Goal: Task Accomplishment & Management: Manage account settings

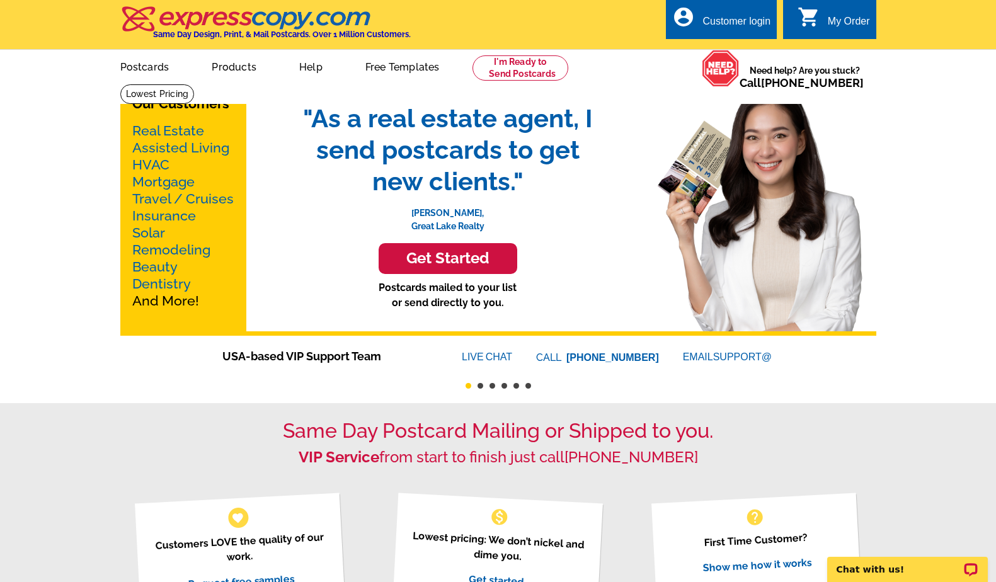
click at [159, 128] on link "Real Estate" at bounding box center [168, 131] width 72 height 16
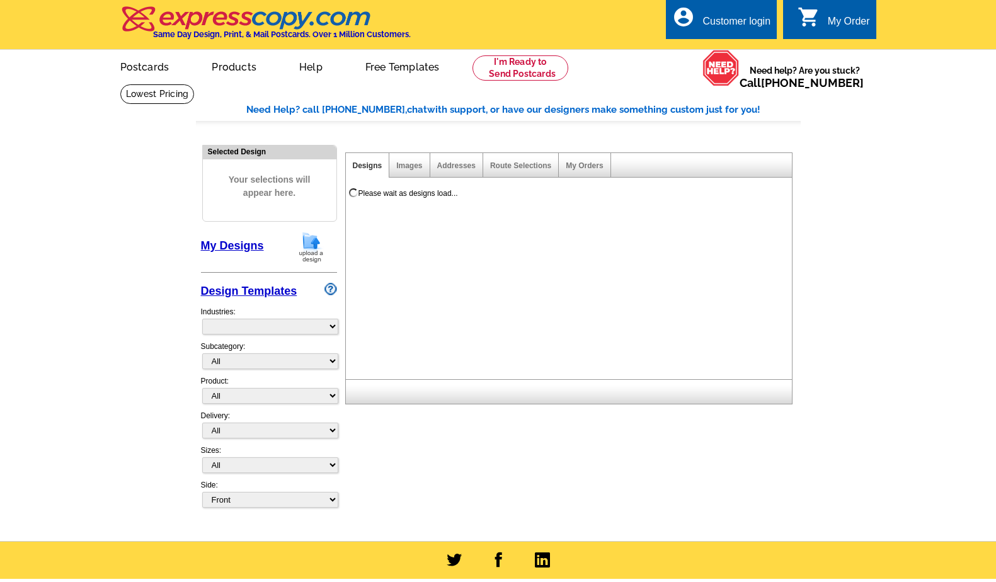
select select "785"
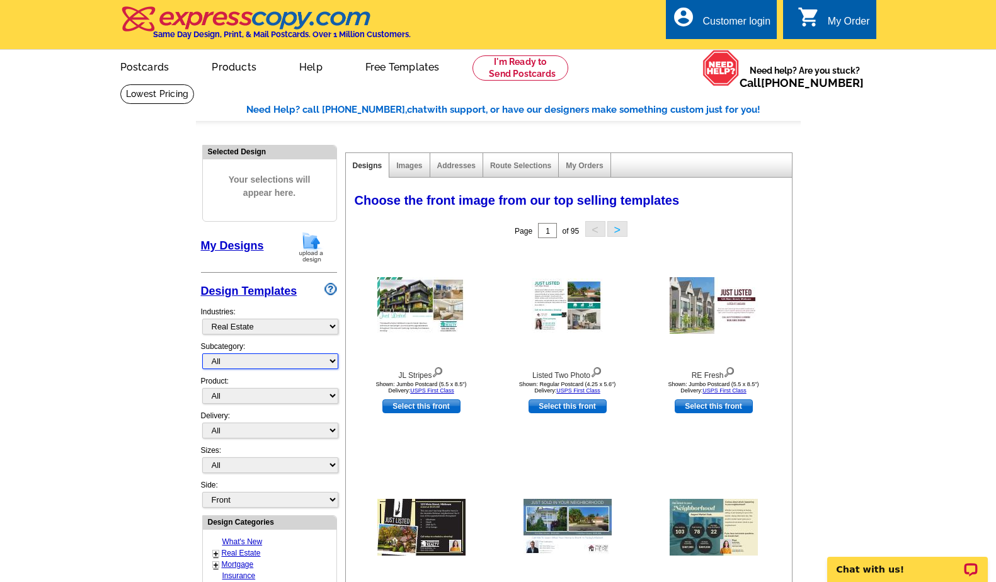
click at [254, 362] on select "All RE/MAX® Referrals Keller Williams® Berkshire Hathaway Home Services Century…" at bounding box center [270, 361] width 136 height 16
select select "1222"
click at [202, 353] on select "All RE/MAX® Referrals Keller Williams® Berkshire Hathaway Home Services Century…" at bounding box center [270, 361] width 136 height 16
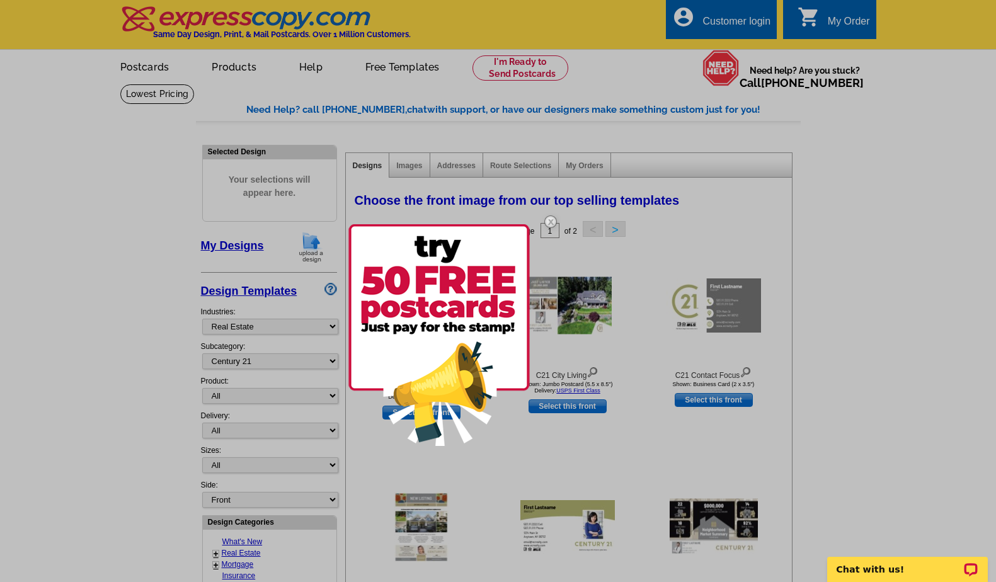
click at [550, 219] on img at bounding box center [550, 221] width 37 height 37
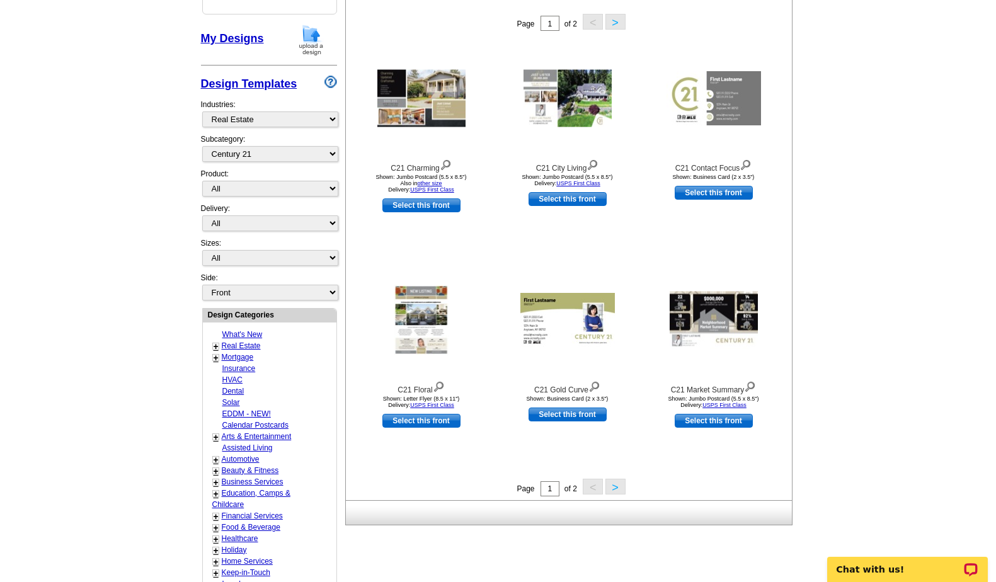
scroll to position [238, 0]
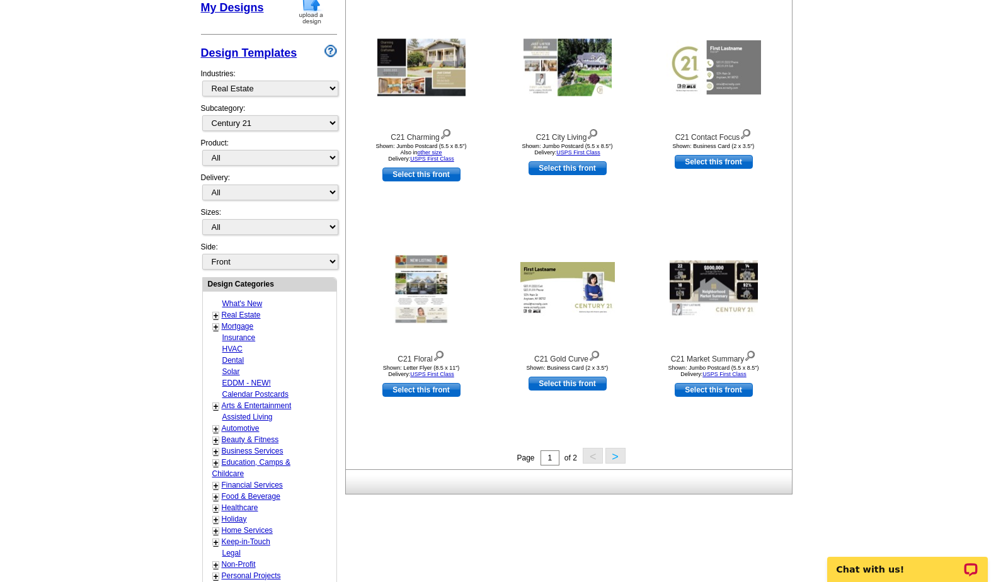
click at [615, 457] on button ">" at bounding box center [615, 456] width 20 height 16
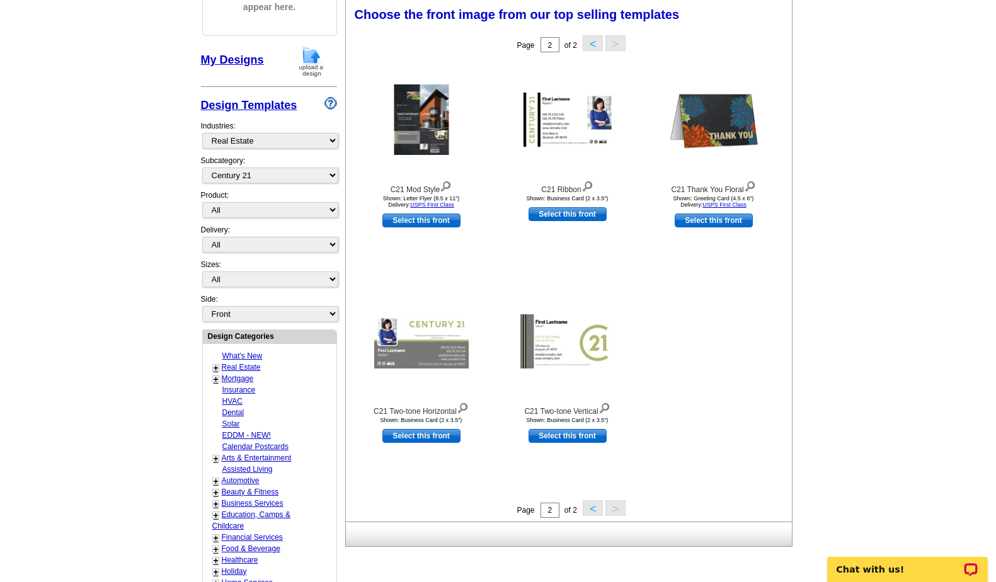
scroll to position [185, 0]
click at [230, 208] on select "All Postcards Letters and flyers Business Cards Door Hangers Greeting Cards" at bounding box center [270, 211] width 136 height 16
select select "1"
click at [202, 203] on select "All Postcards Letters and flyers Business Cards Door Hangers Greeting Cards" at bounding box center [270, 211] width 136 height 16
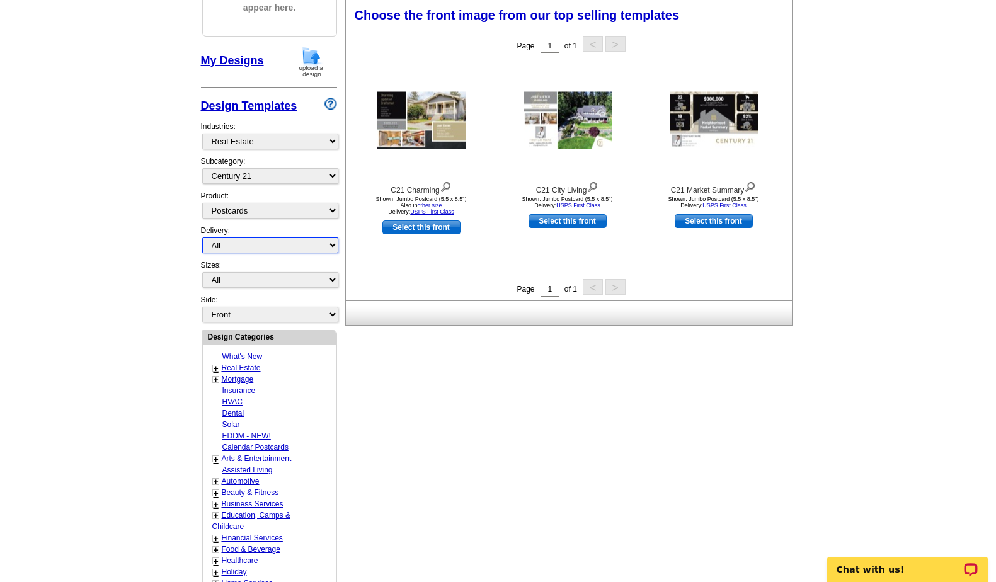
click at [236, 243] on select "All First Class Mail Shipped to Me EDDM Save 66% on Postage" at bounding box center [270, 245] width 136 height 16
select select "4"
click at [202, 237] on select "All First Class Mail Shipped to Me EDDM Save 66% on Postage" at bounding box center [270, 245] width 136 height 16
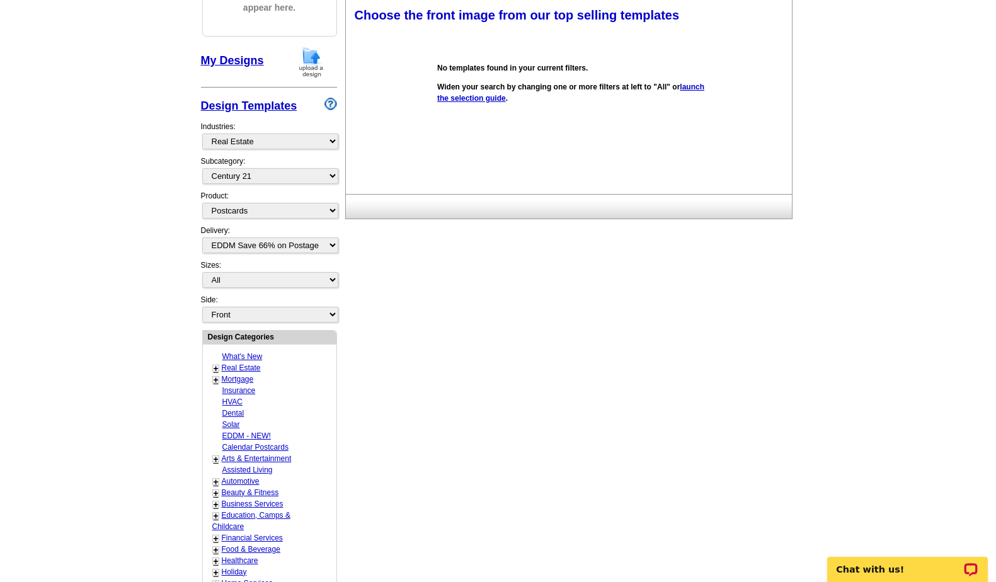
click at [244, 368] on link "Real Estate" at bounding box center [241, 367] width 39 height 9
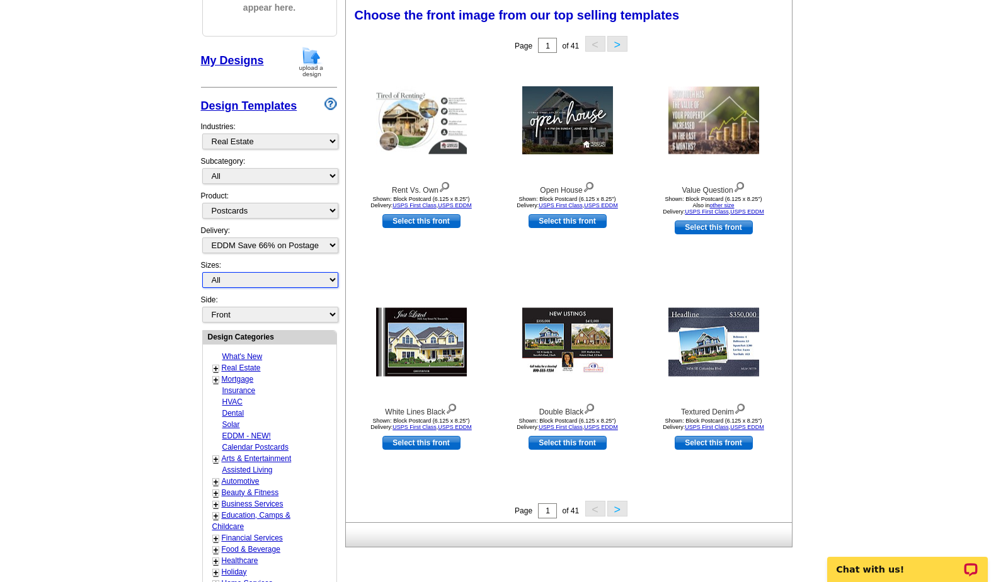
click at [305, 281] on select "All Jumbo Postcard (5.5" x 8.5") Regular Postcard (4.25" x 5.6") Panoramic Post…" at bounding box center [270, 280] width 136 height 16
click at [202, 272] on select "All Jumbo Postcard (5.5" x 8.5") Regular Postcard (4.25" x 5.6") Panoramic Post…" at bounding box center [270, 280] width 136 height 16
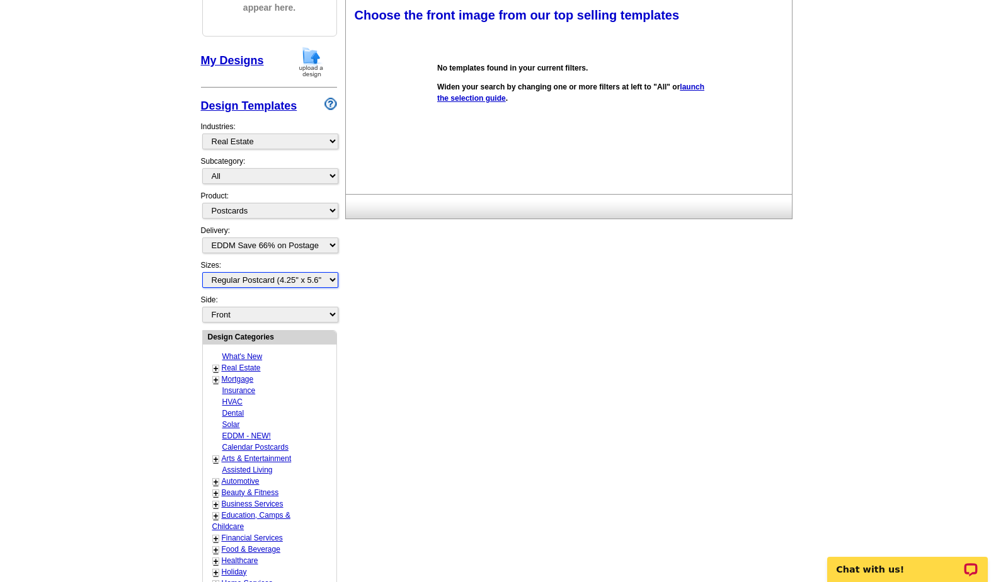
click at [249, 281] on select "All Jumbo Postcard (5.5" x 8.5") Regular Postcard (4.25" x 5.6") Panoramic Post…" at bounding box center [270, 280] width 136 height 16
select select "2"
click at [202, 272] on select "All Jumbo Postcard (5.5" x 8.5") Regular Postcard (4.25" x 5.6") Panoramic Post…" at bounding box center [270, 280] width 136 height 16
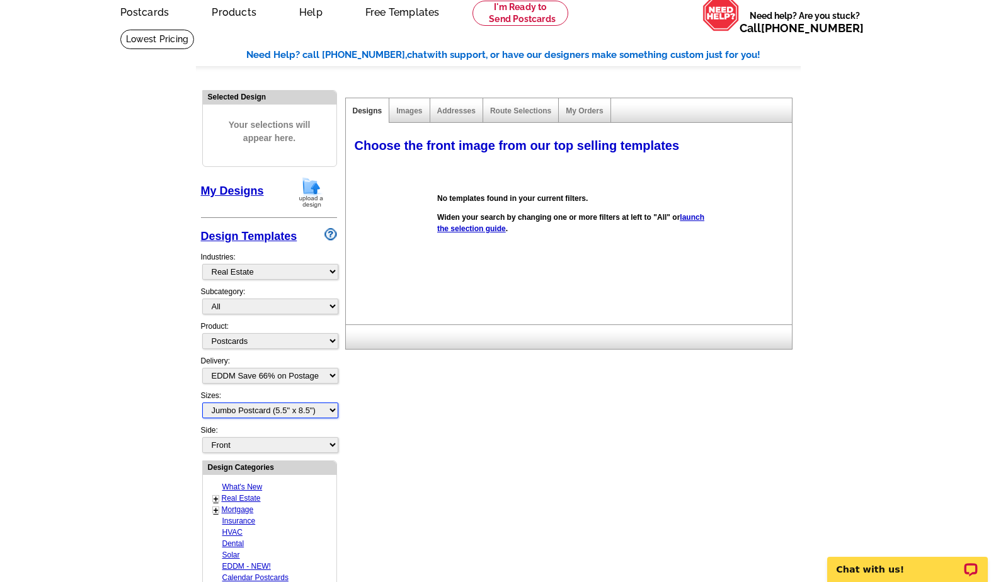
scroll to position [0, 0]
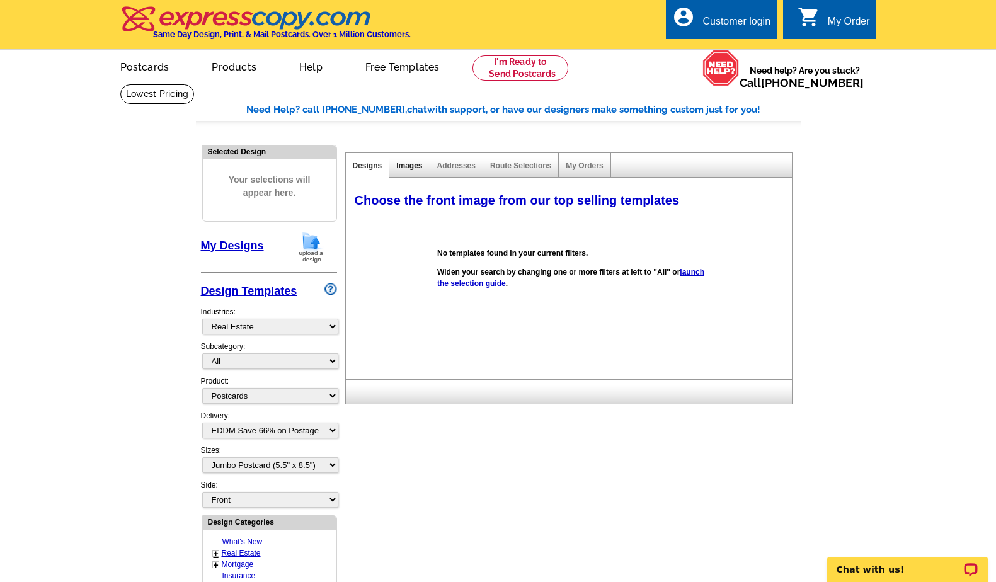
click at [419, 165] on link "Images" at bounding box center [409, 165] width 26 height 9
click at [453, 165] on link "Addresses" at bounding box center [456, 165] width 38 height 9
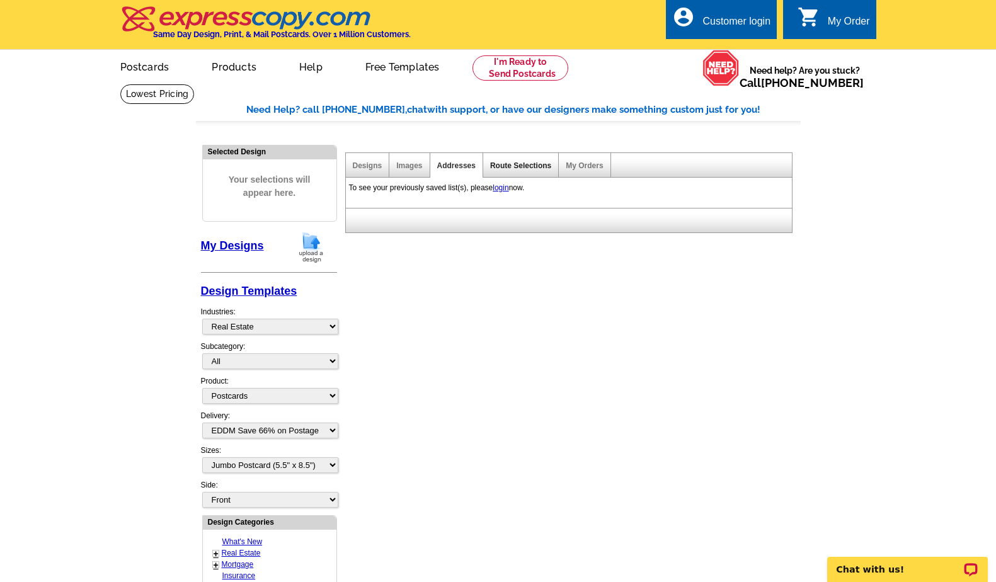
click at [528, 167] on link "Route Selections" at bounding box center [520, 165] width 61 height 9
click at [588, 166] on link "My Orders" at bounding box center [584, 165] width 37 height 9
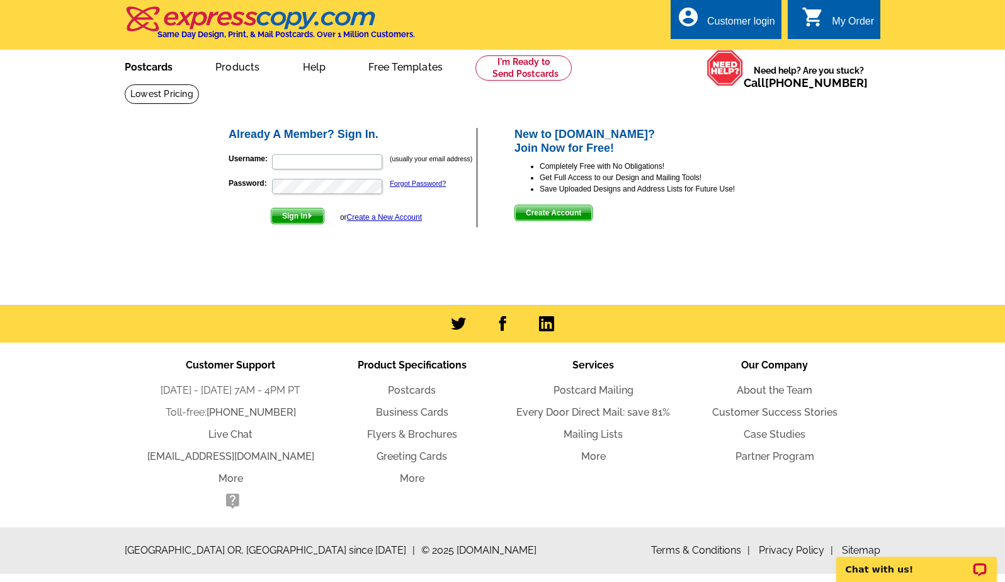
click at [149, 64] on link "Postcards" at bounding box center [149, 66] width 88 height 30
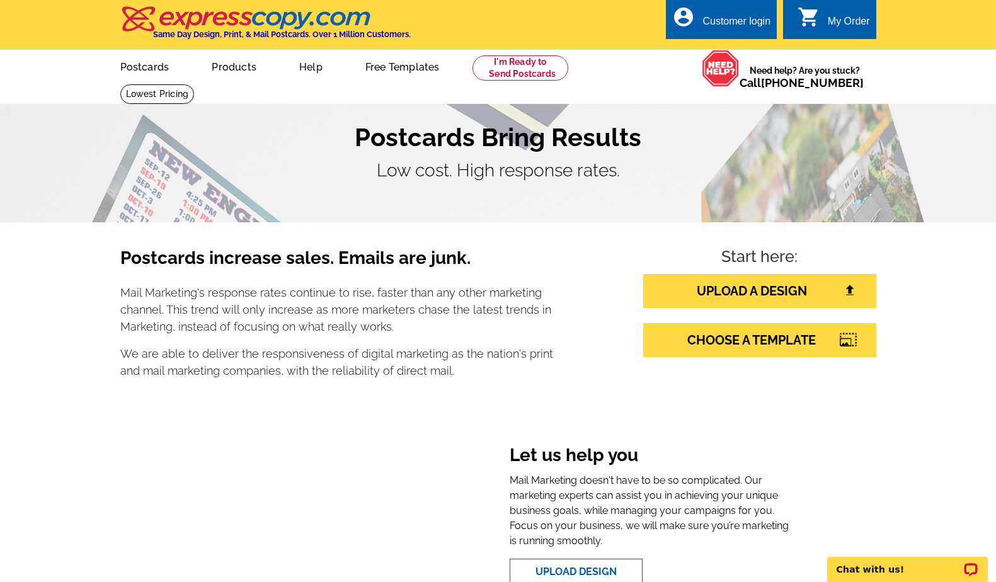
click at [719, 16] on div "Customer login" at bounding box center [736, 25] width 68 height 18
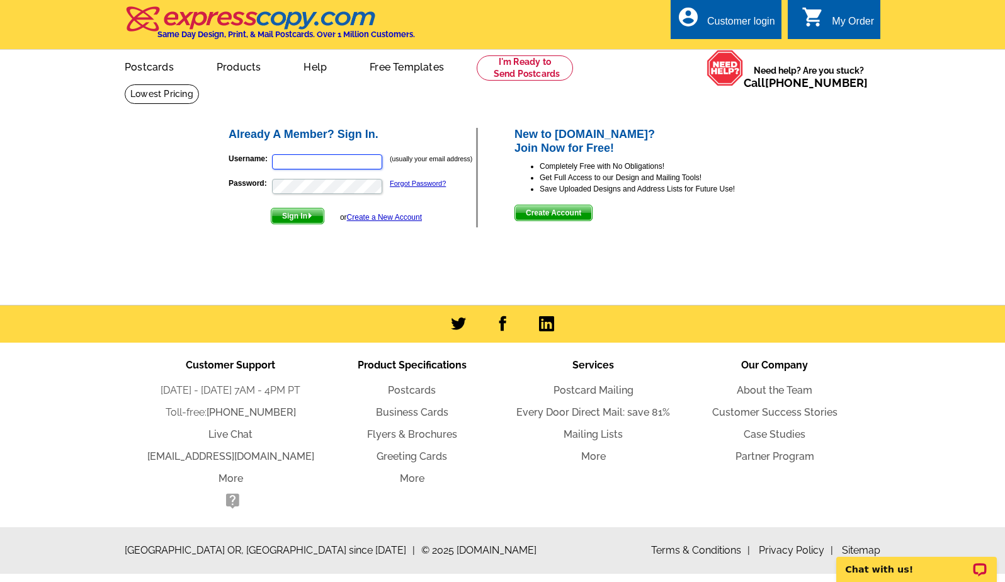
click at [323, 163] on input "Username:" at bounding box center [327, 161] width 110 height 15
type input "[EMAIL_ADDRESS][DOMAIN_NAME]"
click at [304, 216] on span "Sign In" at bounding box center [297, 215] width 52 height 15
